Goal: Task Accomplishment & Management: Use online tool/utility

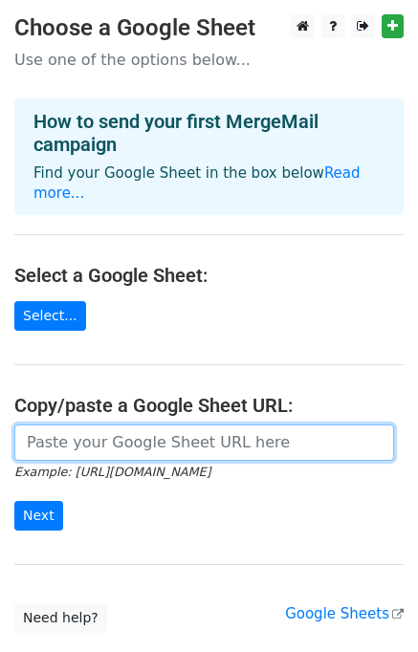
click at [54, 424] on input "url" at bounding box center [203, 442] width 379 height 36
paste input "[URL][DOMAIN_NAME]"
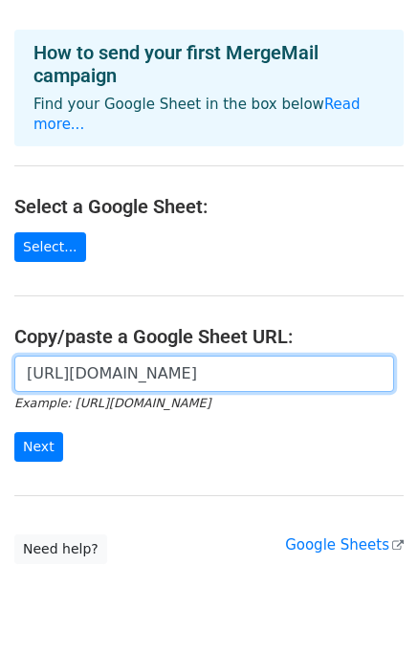
scroll to position [111, 0]
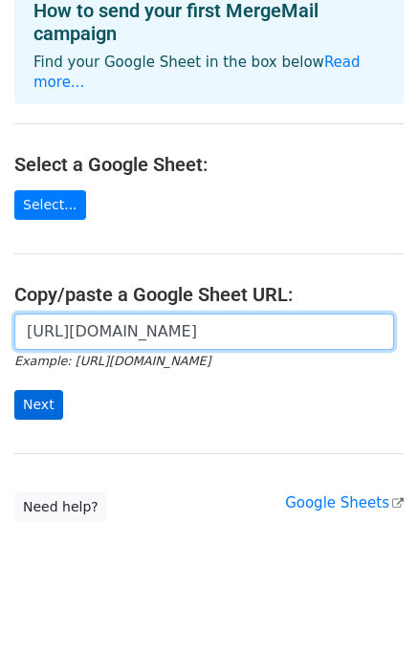
type input "[URL][DOMAIN_NAME]"
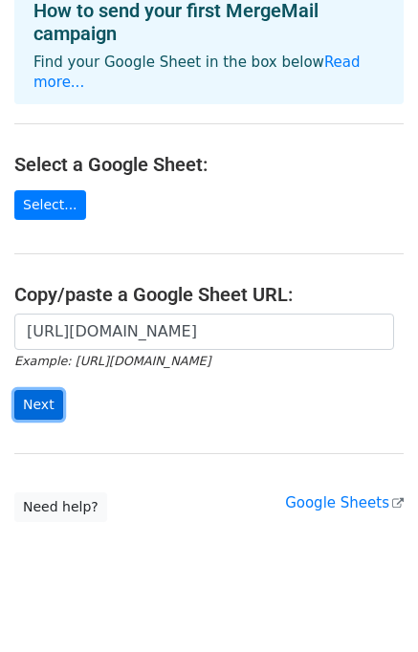
scroll to position [0, 0]
click at [52, 390] on input "Next" at bounding box center [38, 405] width 49 height 30
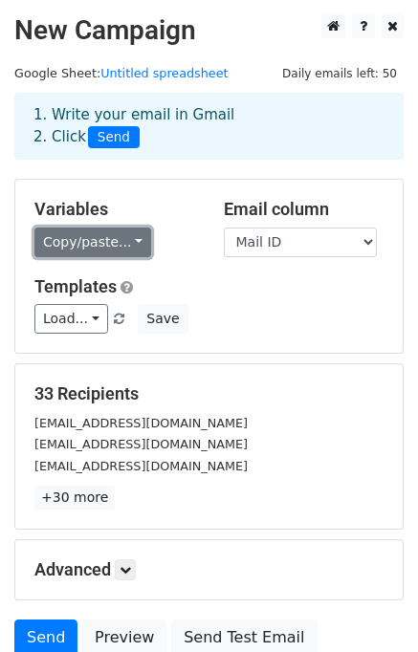
click at [96, 251] on link "Copy/paste..." at bounding box center [92, 242] width 117 height 30
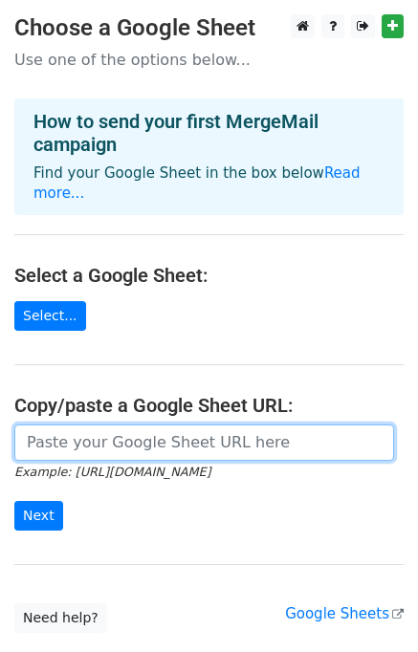
click at [81, 424] on input "url" at bounding box center [203, 442] width 379 height 36
type input "[URL][DOMAIN_NAME]"
click at [361, 435] on input "[URL][DOMAIN_NAME]" at bounding box center [203, 442] width 379 height 36
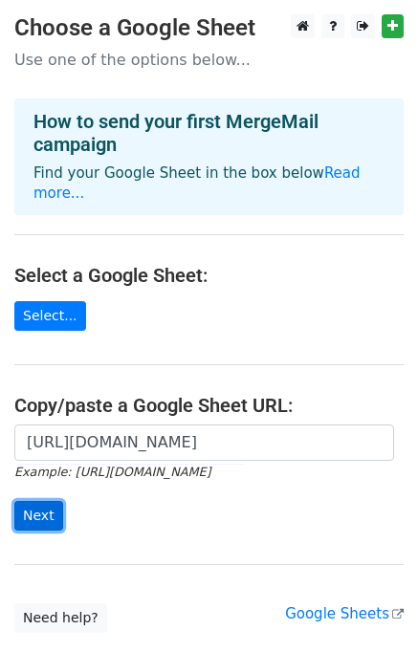
click at [31, 501] on input "Next" at bounding box center [38, 516] width 49 height 30
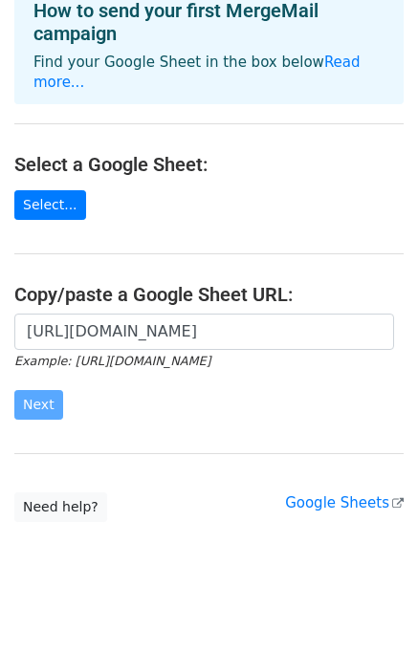
scroll to position [0, 0]
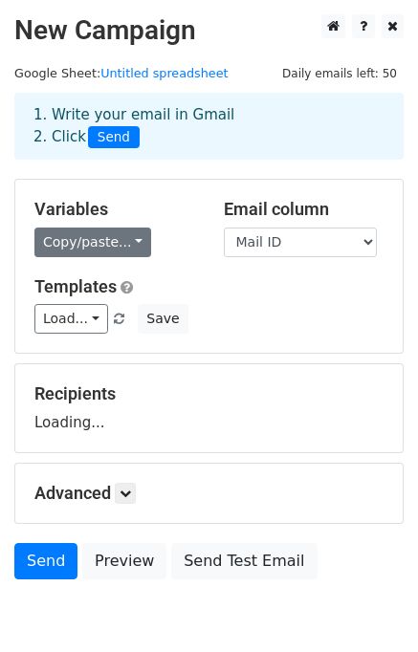
click at [112, 235] on link "Copy/paste..." at bounding box center [92, 242] width 117 height 30
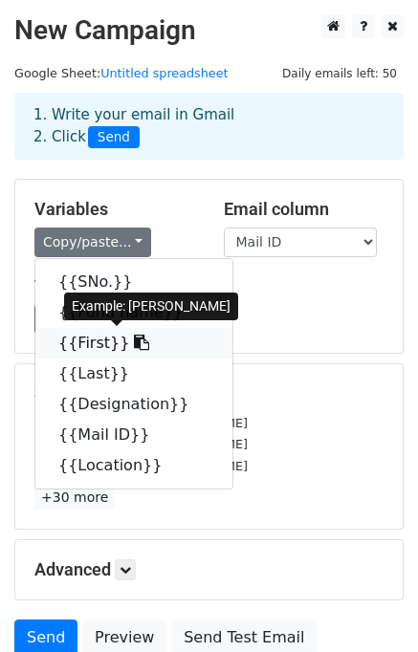
click at [88, 342] on link "{{First}}" at bounding box center [133, 343] width 197 height 31
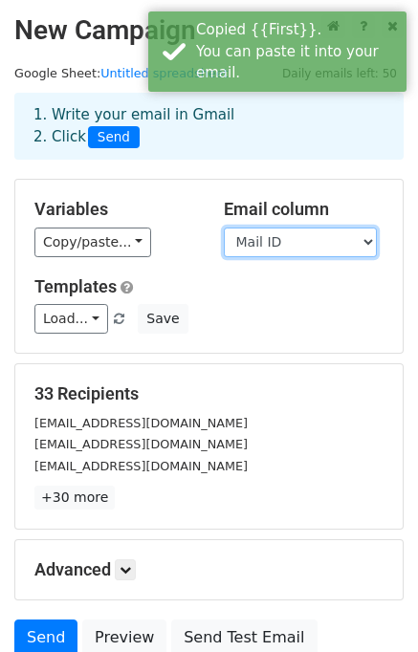
click at [305, 246] on select "SNo. Fund name First Last Designation Mail ID Location" at bounding box center [300, 242] width 153 height 30
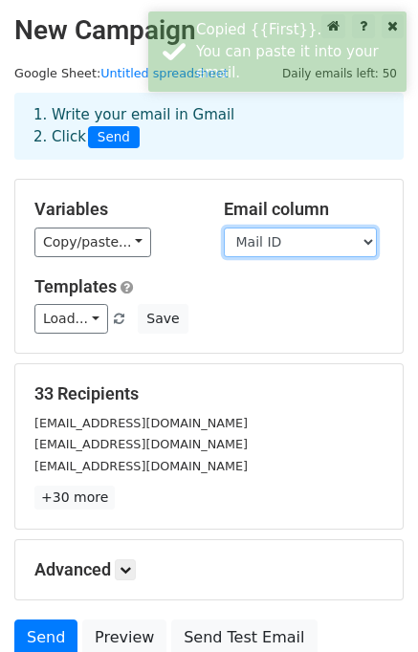
click at [224, 227] on select "SNo. Fund name First Last Designation Mail ID Location" at bounding box center [300, 242] width 153 height 30
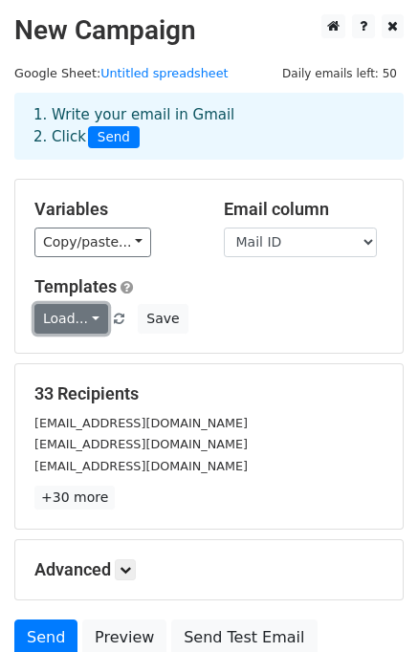
click at [91, 318] on link "Load..." at bounding box center [71, 319] width 74 height 30
click at [95, 319] on link "Load..." at bounding box center [71, 319] width 74 height 30
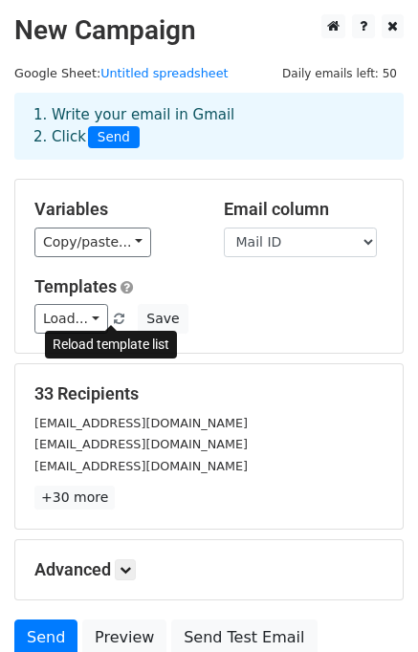
click at [114, 319] on span at bounding box center [119, 319] width 11 height 12
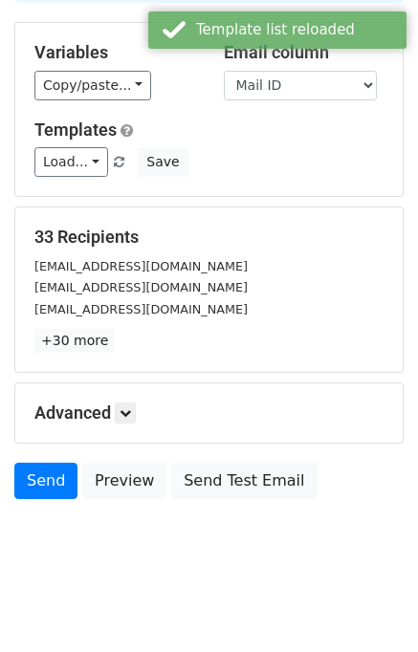
scroll to position [164, 0]
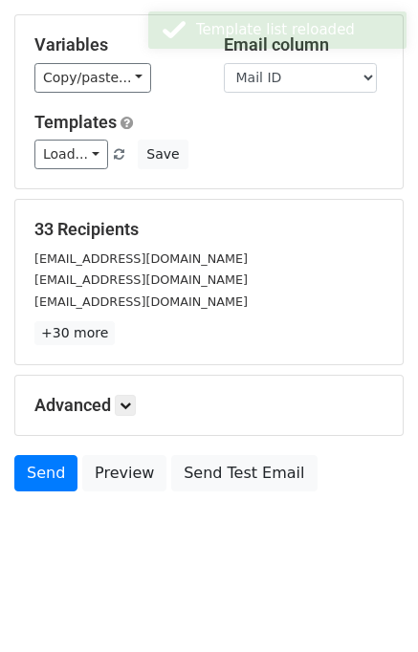
click at [118, 396] on h5 "Advanced" at bounding box center [208, 405] width 349 height 21
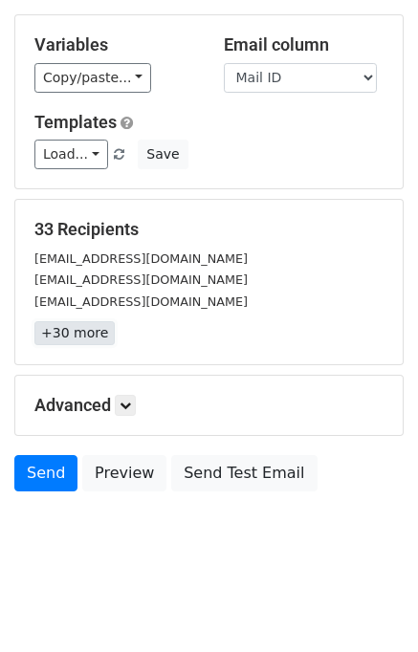
click at [70, 328] on link "+30 more" at bounding box center [74, 333] width 80 height 24
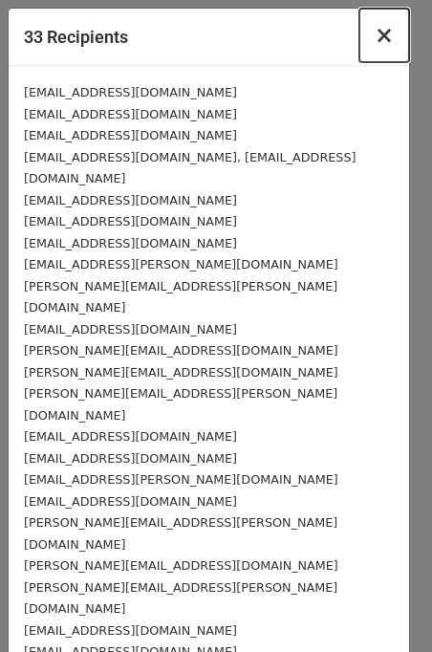
click at [375, 41] on span "×" at bounding box center [384, 35] width 19 height 27
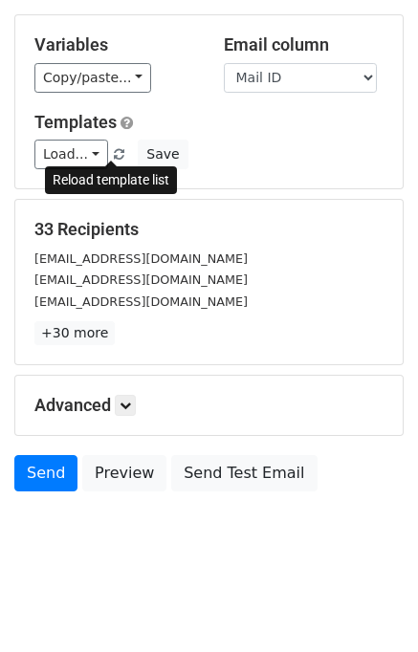
click at [114, 155] on span at bounding box center [119, 155] width 11 height 12
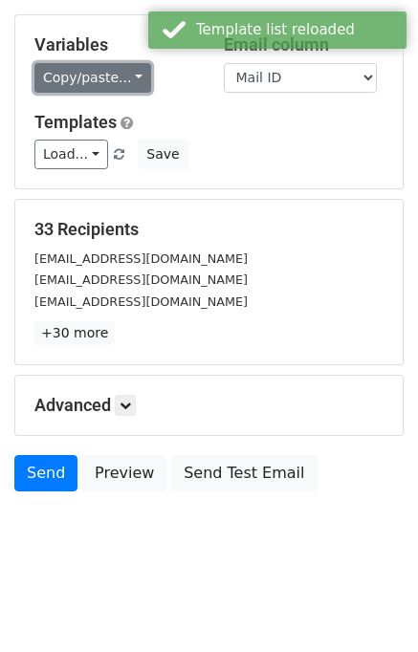
click at [120, 87] on link "Copy/paste..." at bounding box center [92, 78] width 117 height 30
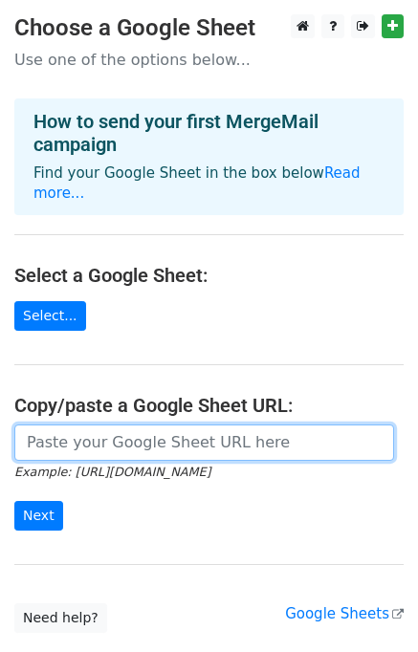
click at [91, 424] on input "url" at bounding box center [203, 442] width 379 height 36
type input "[URL][DOMAIN_NAME]"
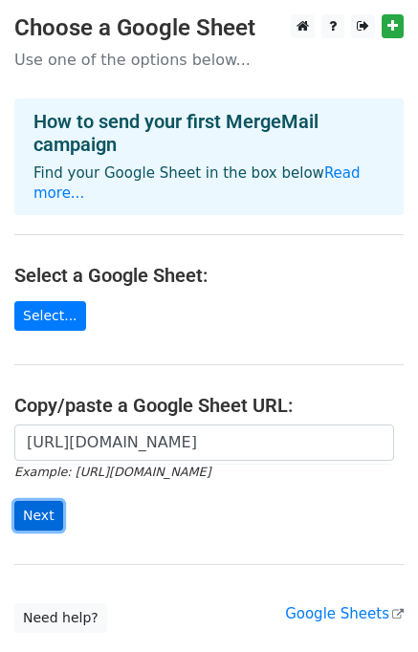
click at [43, 501] on input "Next" at bounding box center [38, 516] width 49 height 30
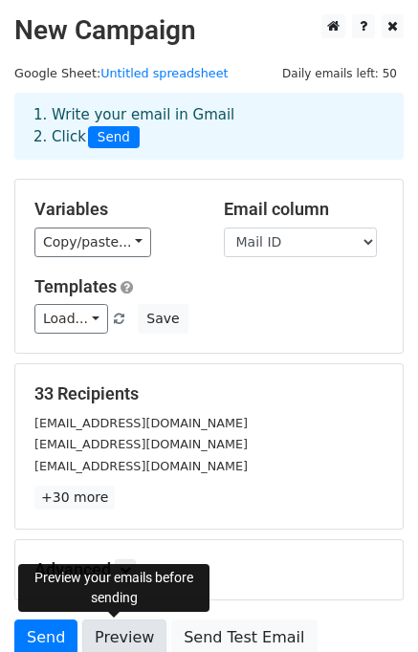
click at [104, 640] on link "Preview" at bounding box center [124, 637] width 84 height 36
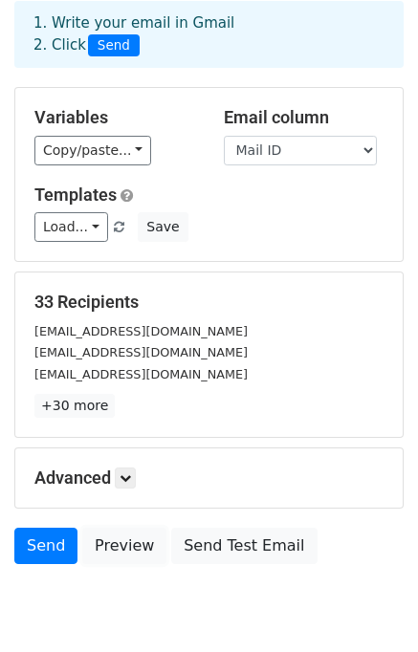
scroll to position [92, 0]
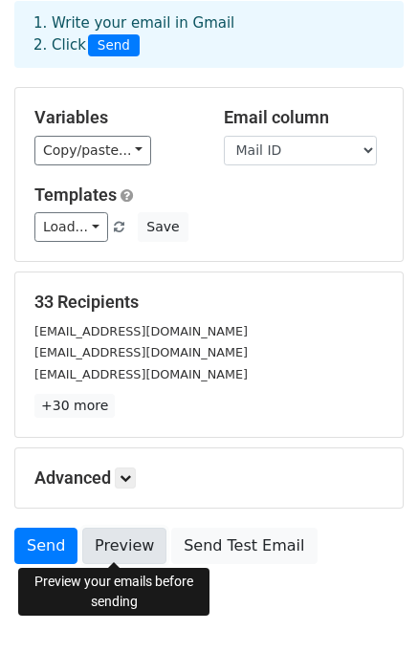
click at [90, 531] on link "Preview" at bounding box center [124, 545] width 84 height 36
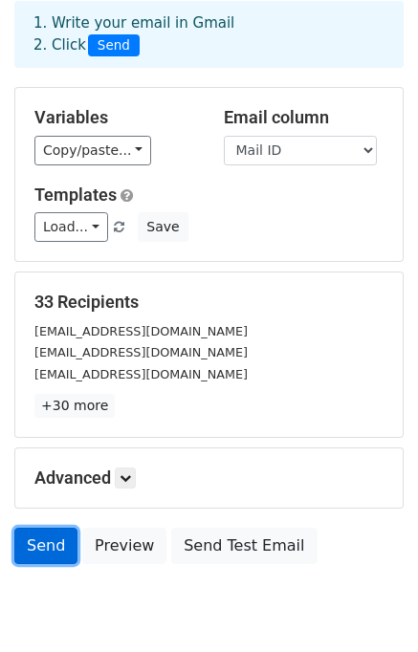
click at [31, 552] on link "Send" at bounding box center [45, 545] width 63 height 36
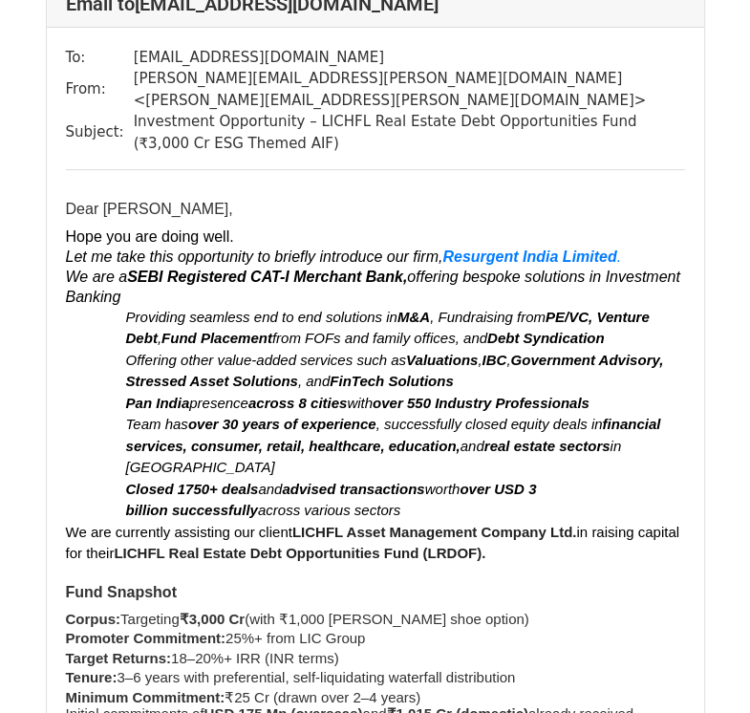
scroll to position [4, 0]
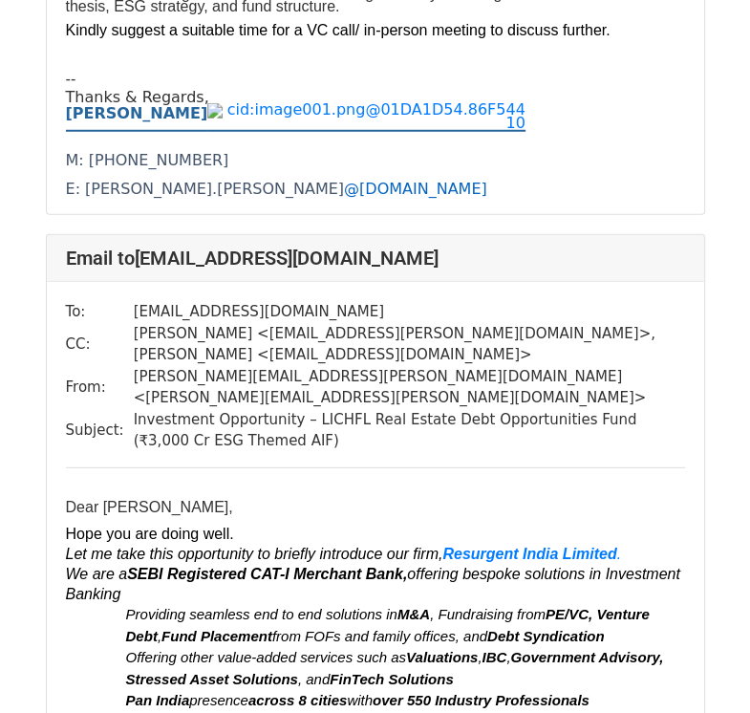
scroll to position [6527, 0]
